Goal: Task Accomplishment & Management: Manage account settings

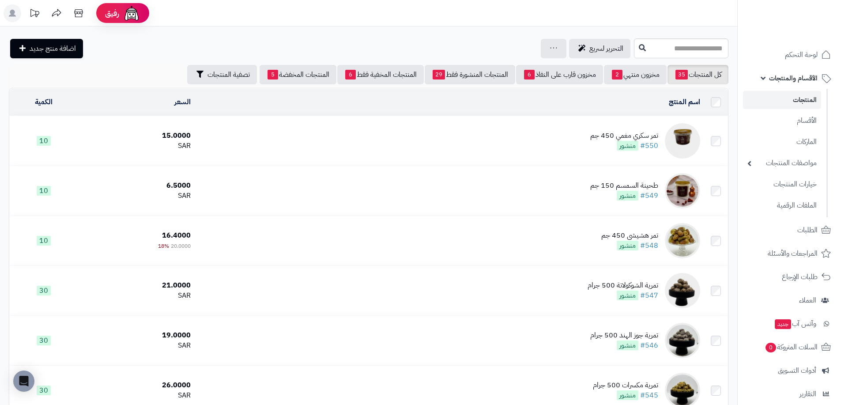
click at [681, 136] on img at bounding box center [682, 140] width 35 height 35
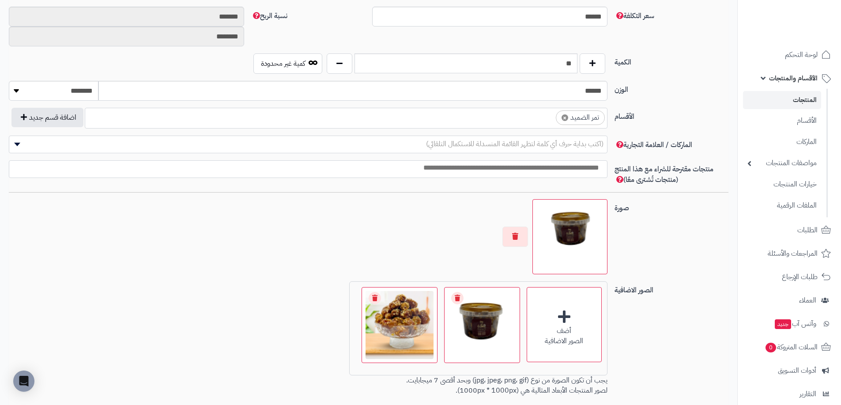
scroll to position [441, 0]
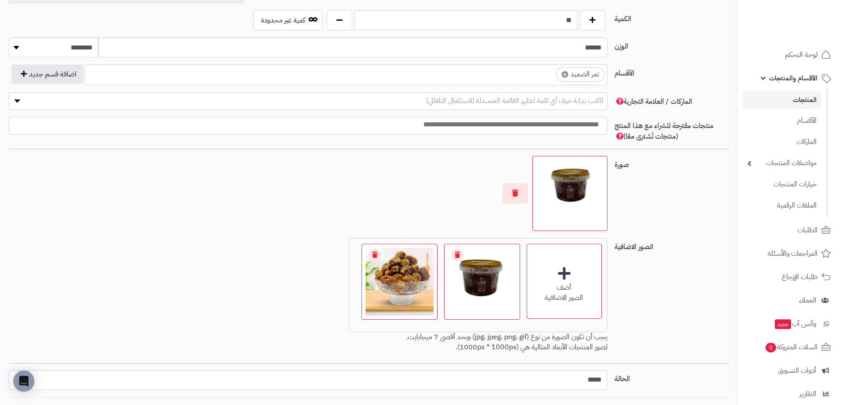
click at [579, 207] on img at bounding box center [569, 193] width 67 height 67
click at [496, 294] on img at bounding box center [481, 281] width 71 height 71
click at [474, 277] on span "catalog/1756714497594-image (55) (1).png" at bounding box center [452, 275] width 122 height 9
